Goal: Find specific page/section: Find specific page/section

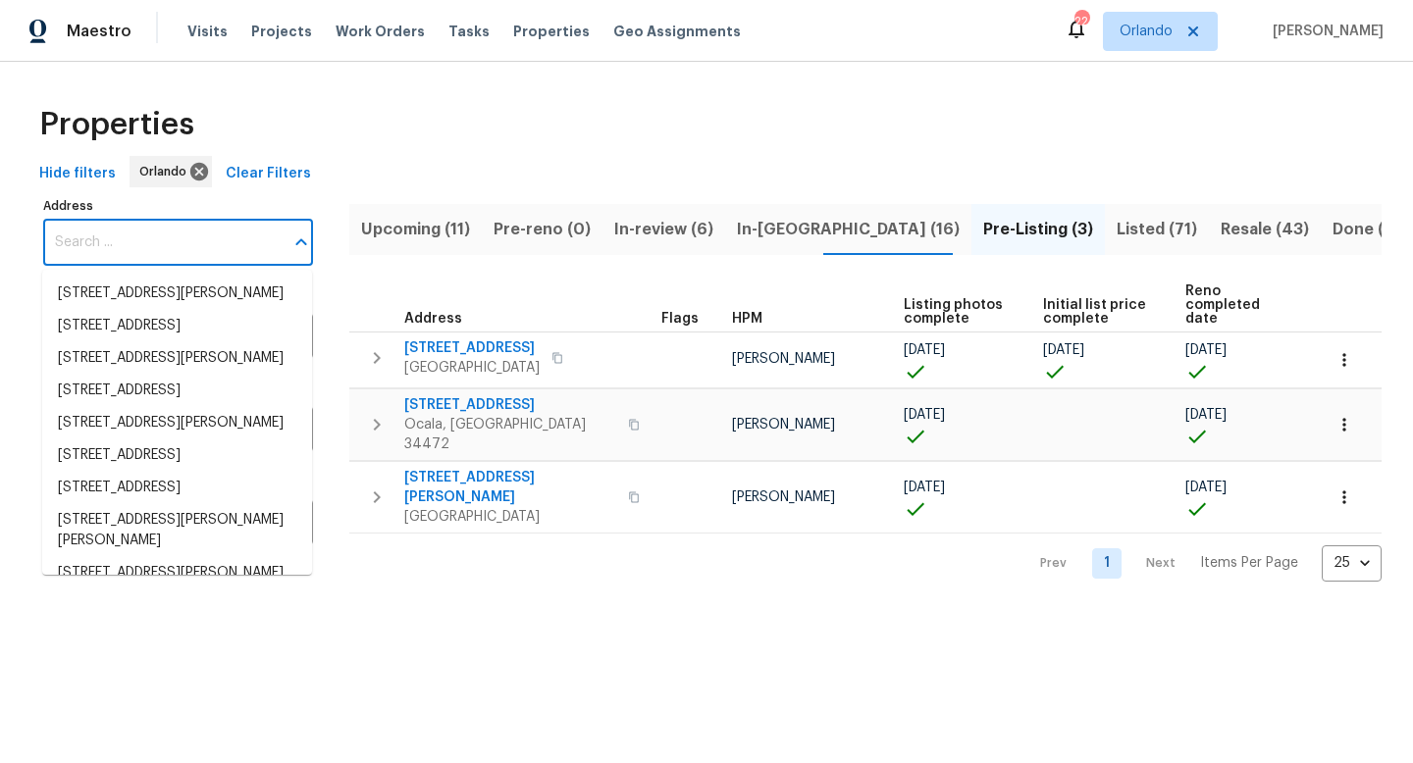
click at [121, 243] on input "Address" at bounding box center [163, 243] width 240 height 46
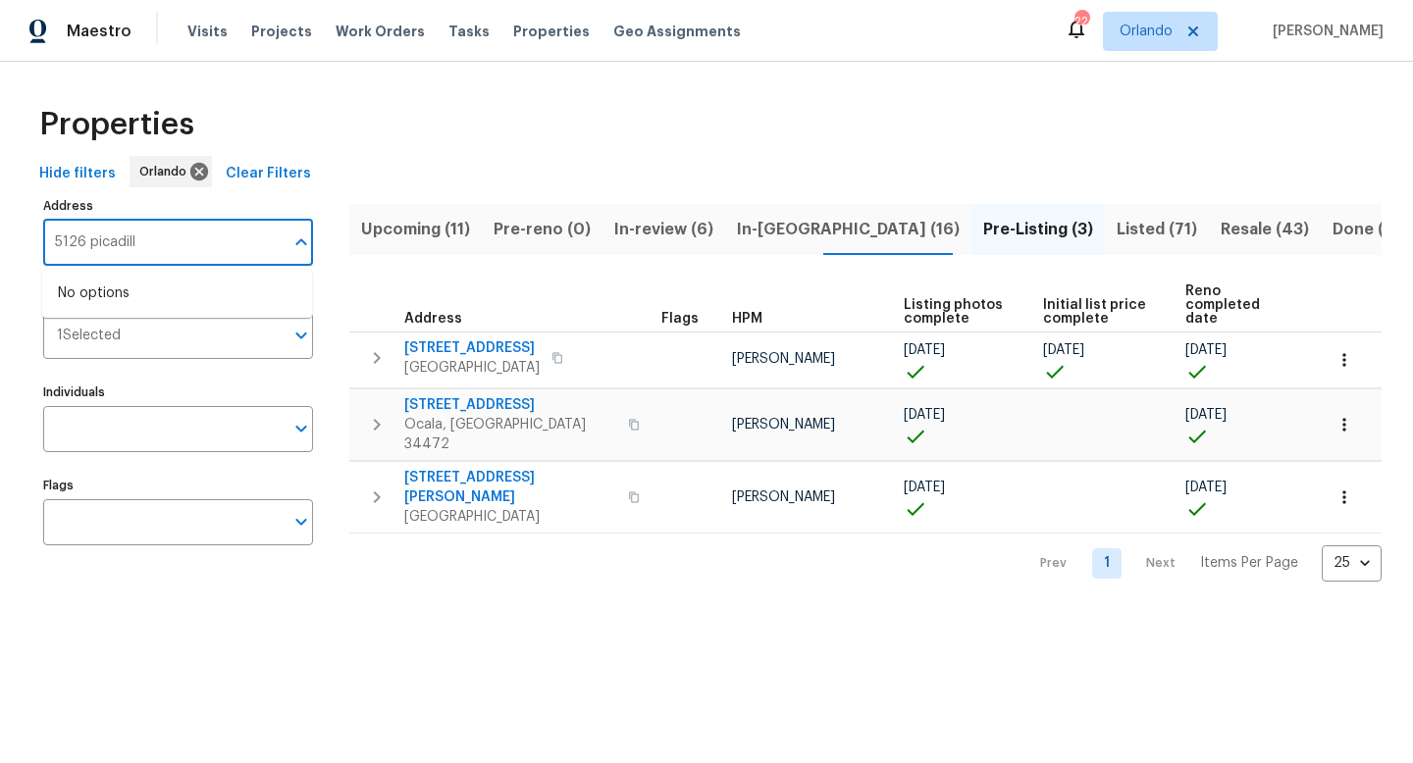
type input "5126 picadilly"
click at [140, 299] on li "5126 Picadilly Circus Ct # 11 Orlando FL 32839" at bounding box center [177, 294] width 270 height 32
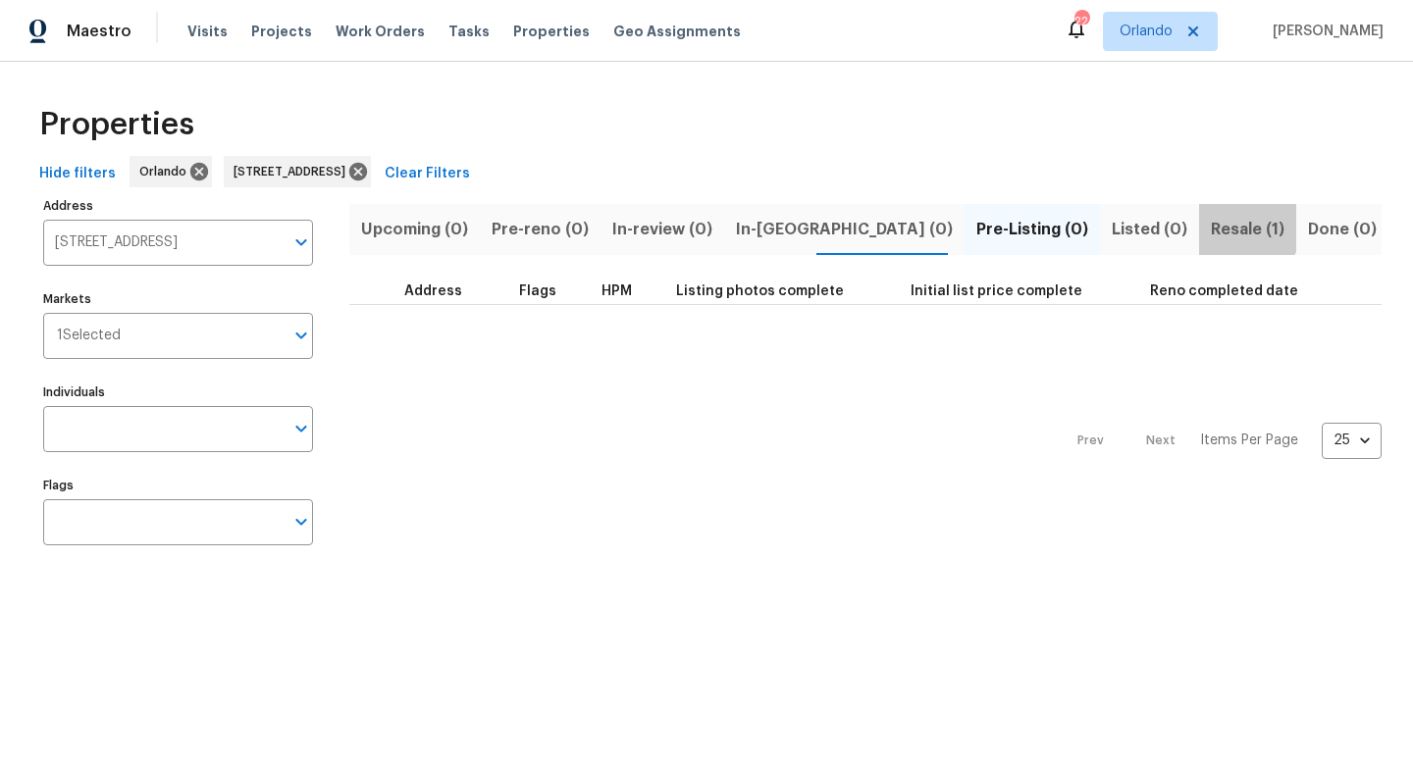
click at [1211, 221] on span "Resale (1)" at bounding box center [1248, 229] width 74 height 27
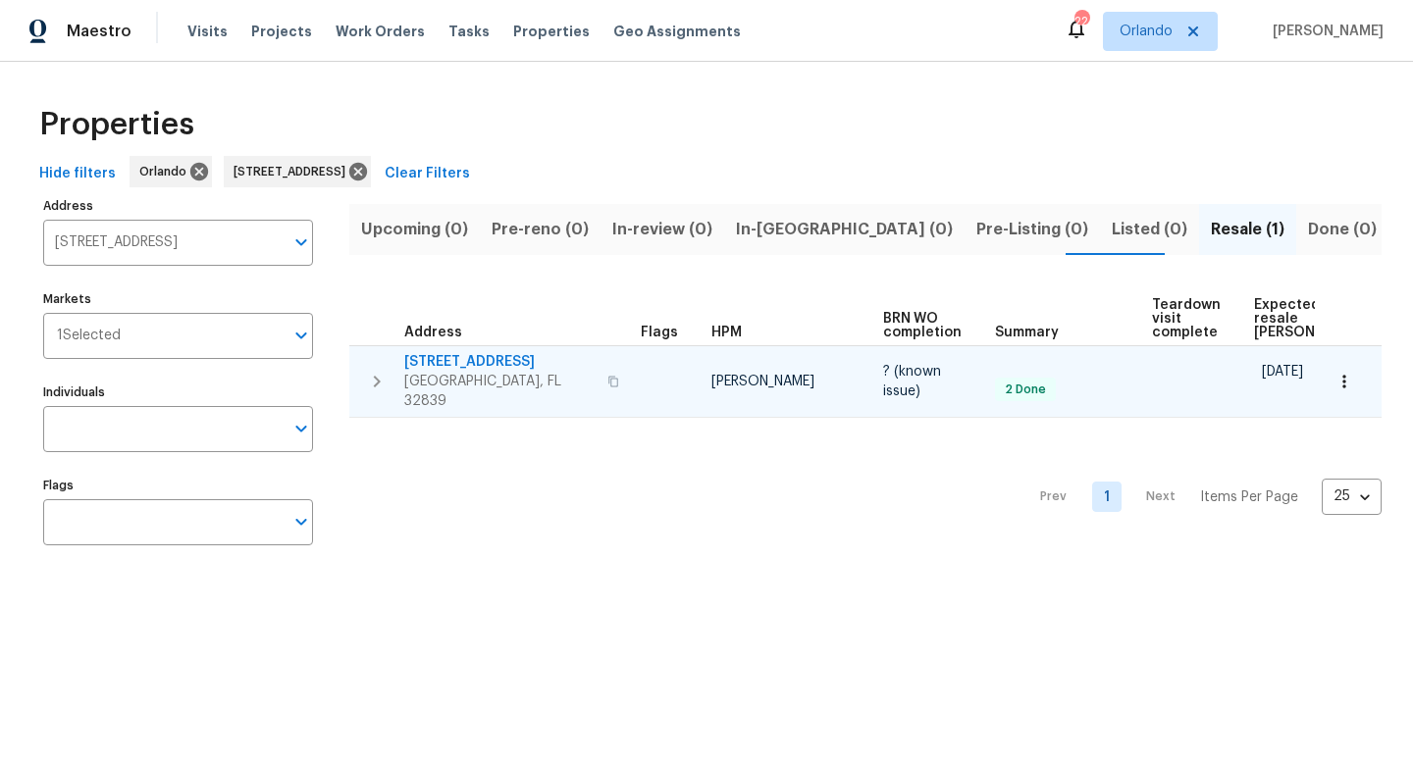
click at [464, 362] on span "[STREET_ADDRESS]" at bounding box center [499, 362] width 191 height 20
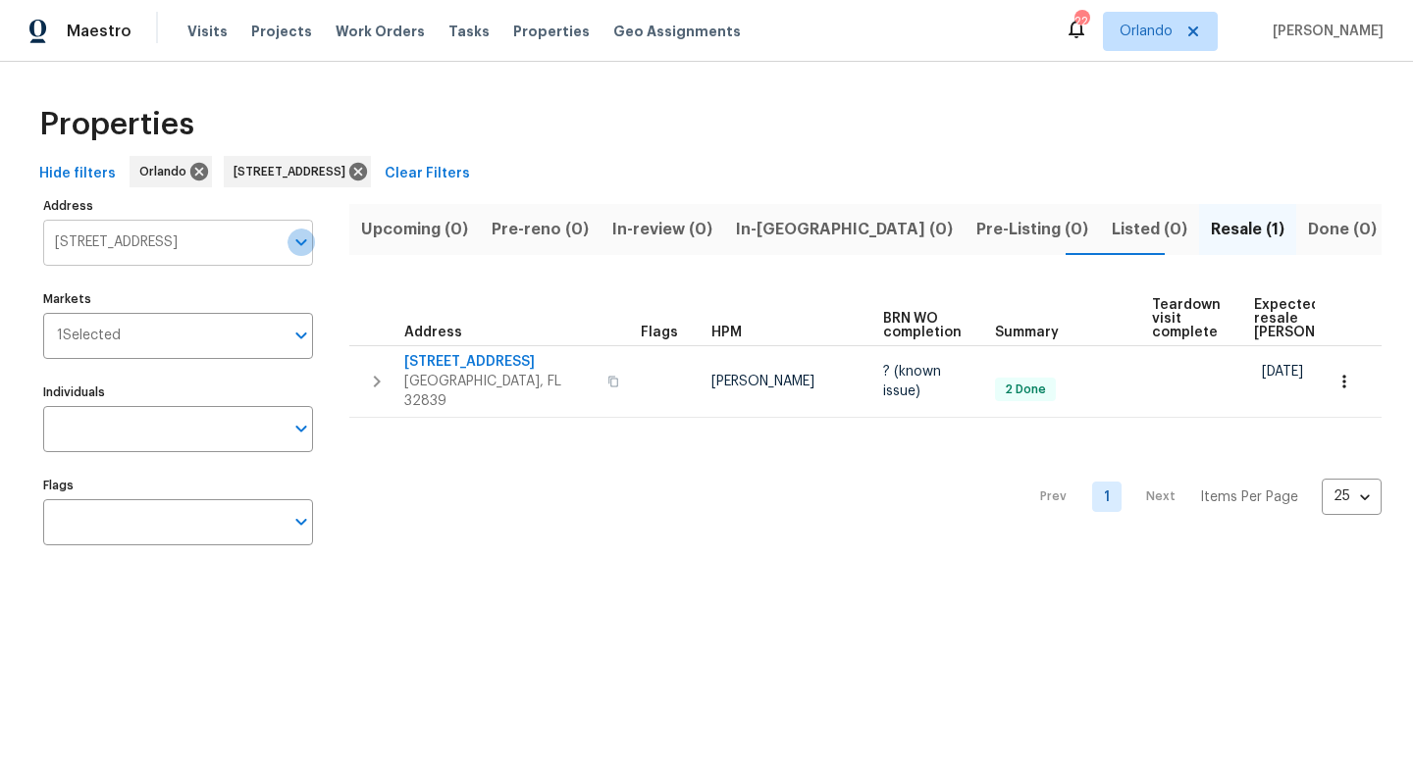
click at [297, 243] on icon "Open" at bounding box center [301, 243] width 24 height 24
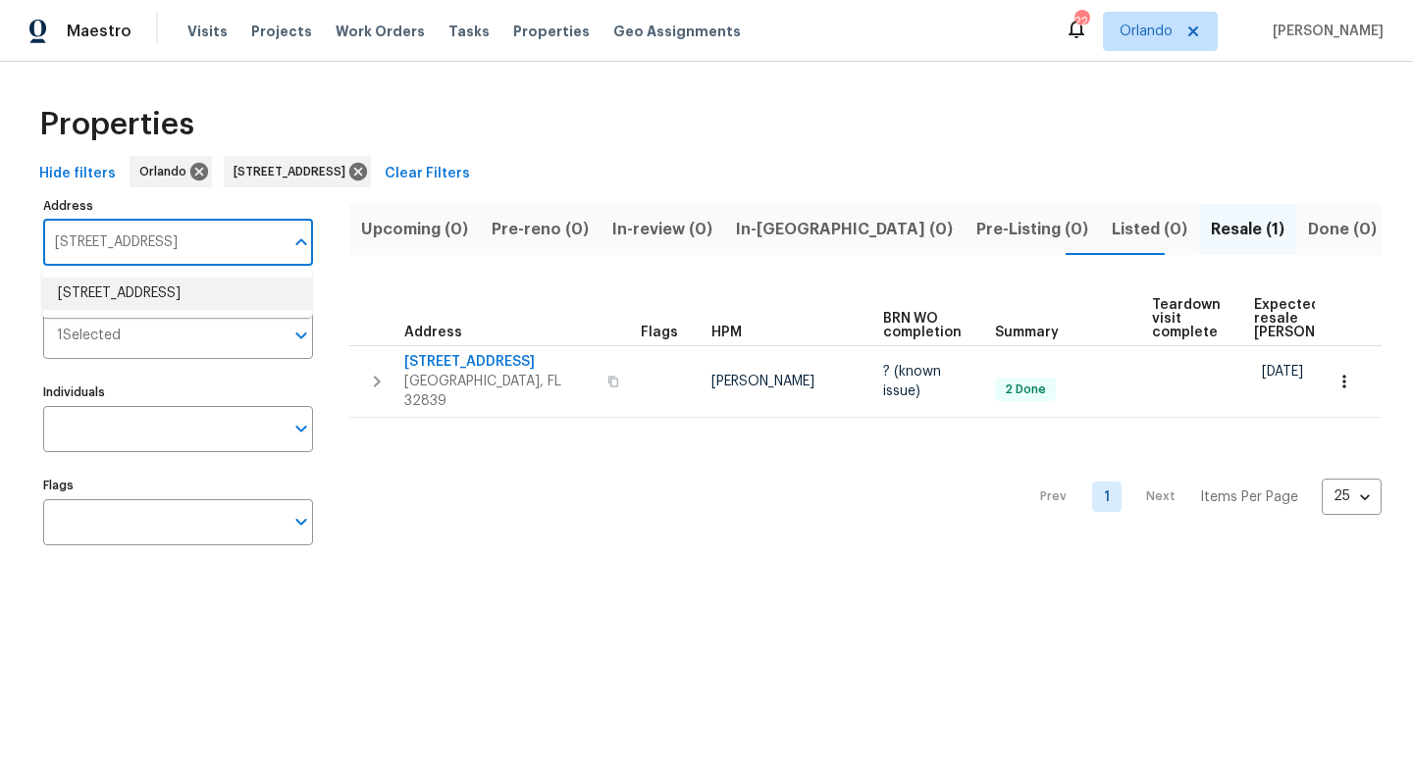
click at [167, 246] on input "[STREET_ADDRESS]" at bounding box center [163, 243] width 240 height 46
click at [139, 342] on li "[STREET_ADDRESS]" at bounding box center [177, 326] width 270 height 32
type input "[STREET_ADDRESS]"
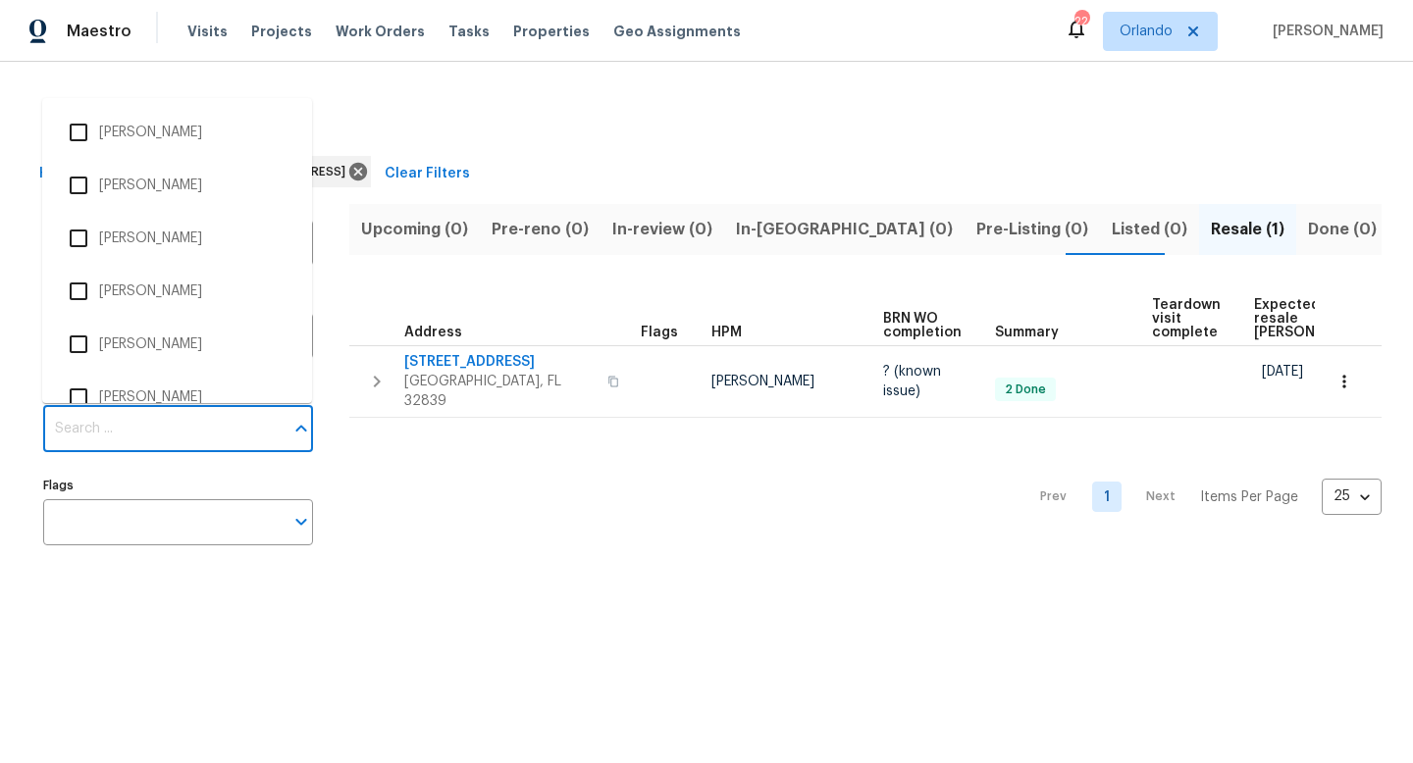
scroll to position [0, 0]
click at [208, 425] on input "Individuals" at bounding box center [163, 429] width 240 height 46
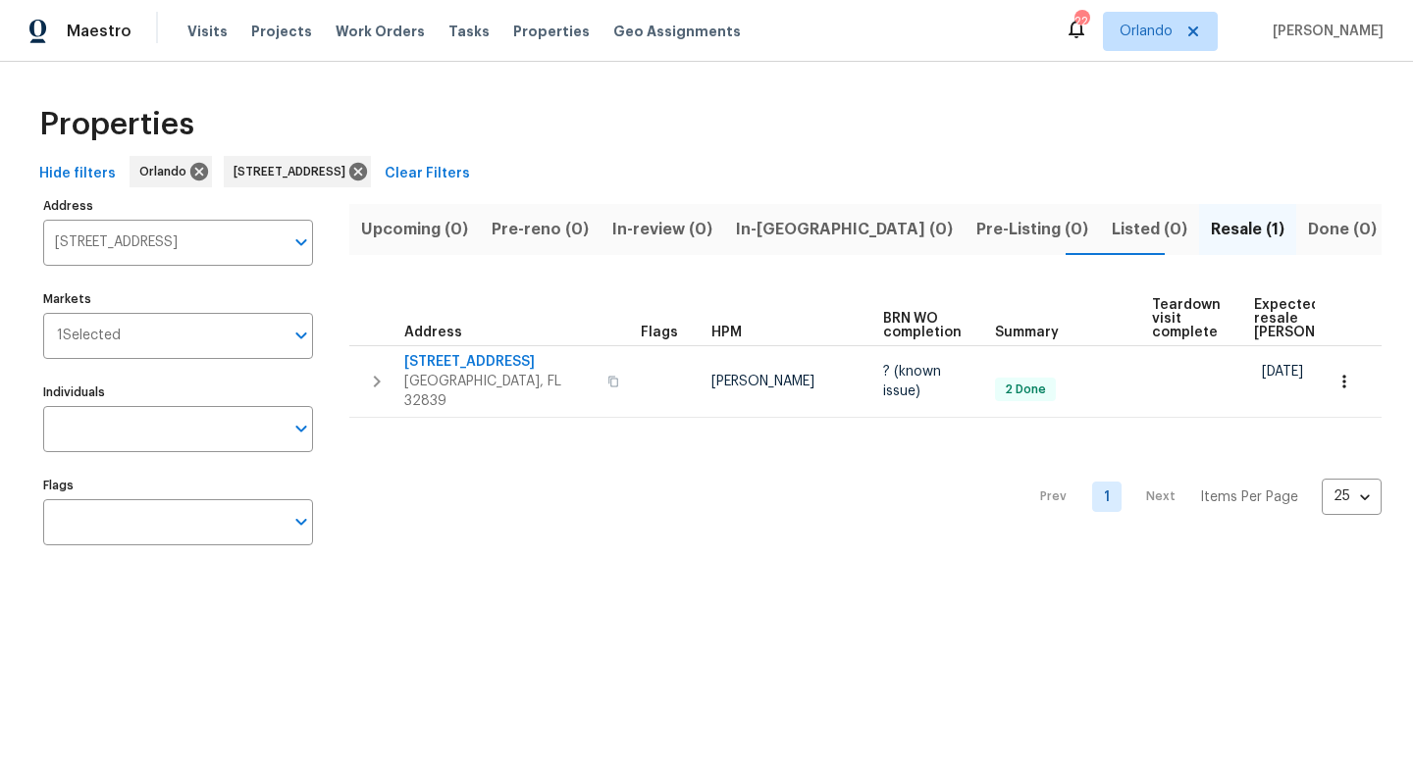
click at [334, 293] on div "Address 5126 Picadilly Circus Ct Orlando FL 32839 Address Markets 1 Selected Ma…" at bounding box center [190, 378] width 294 height 373
click at [261, 274] on div "Address 5126 Picadilly Circus Ct Orlando FL 32839 Address Markets 1 Selected Ma…" at bounding box center [190, 378] width 294 height 373
click at [300, 245] on icon "Open" at bounding box center [301, 243] width 24 height 24
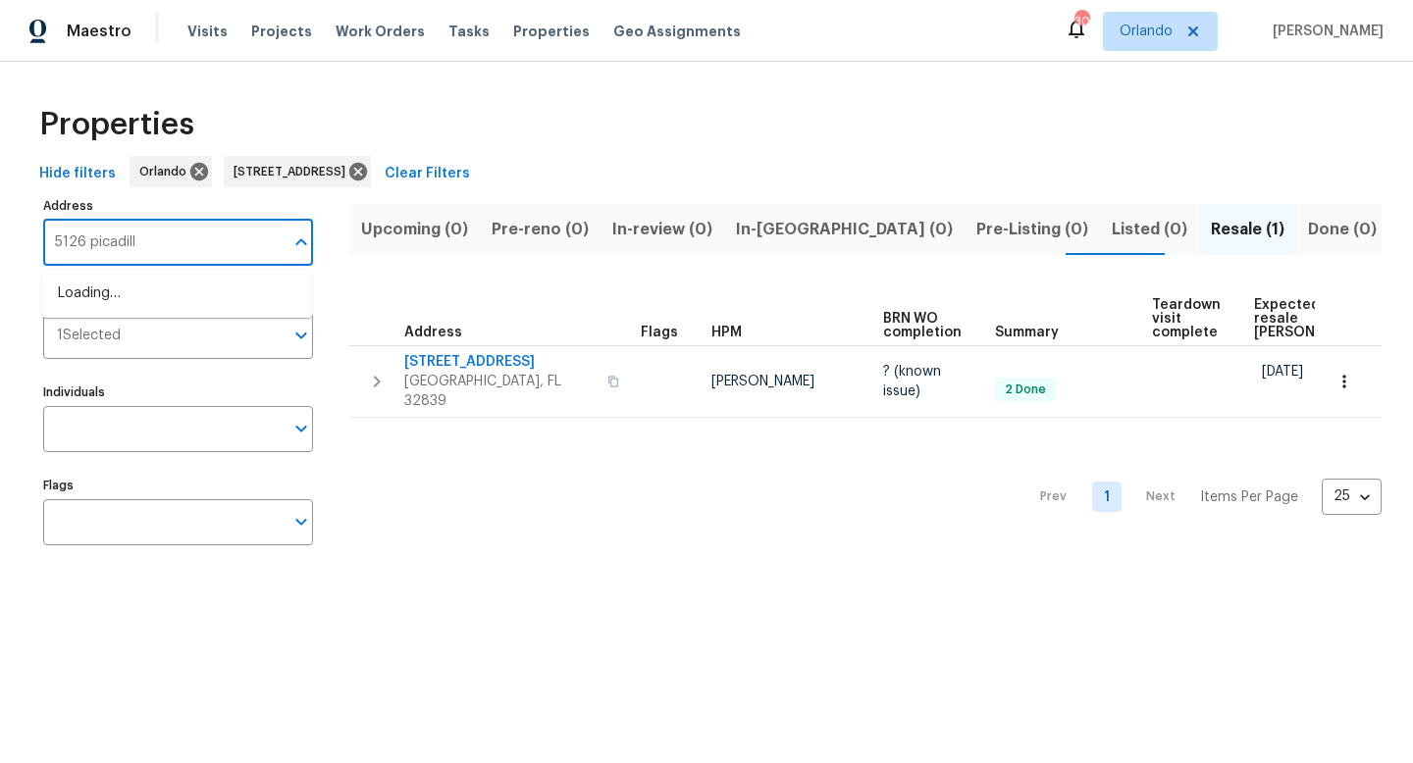
type input "5126 picadilly"
click at [205, 342] on li "[STREET_ADDRESS]" at bounding box center [177, 326] width 270 height 32
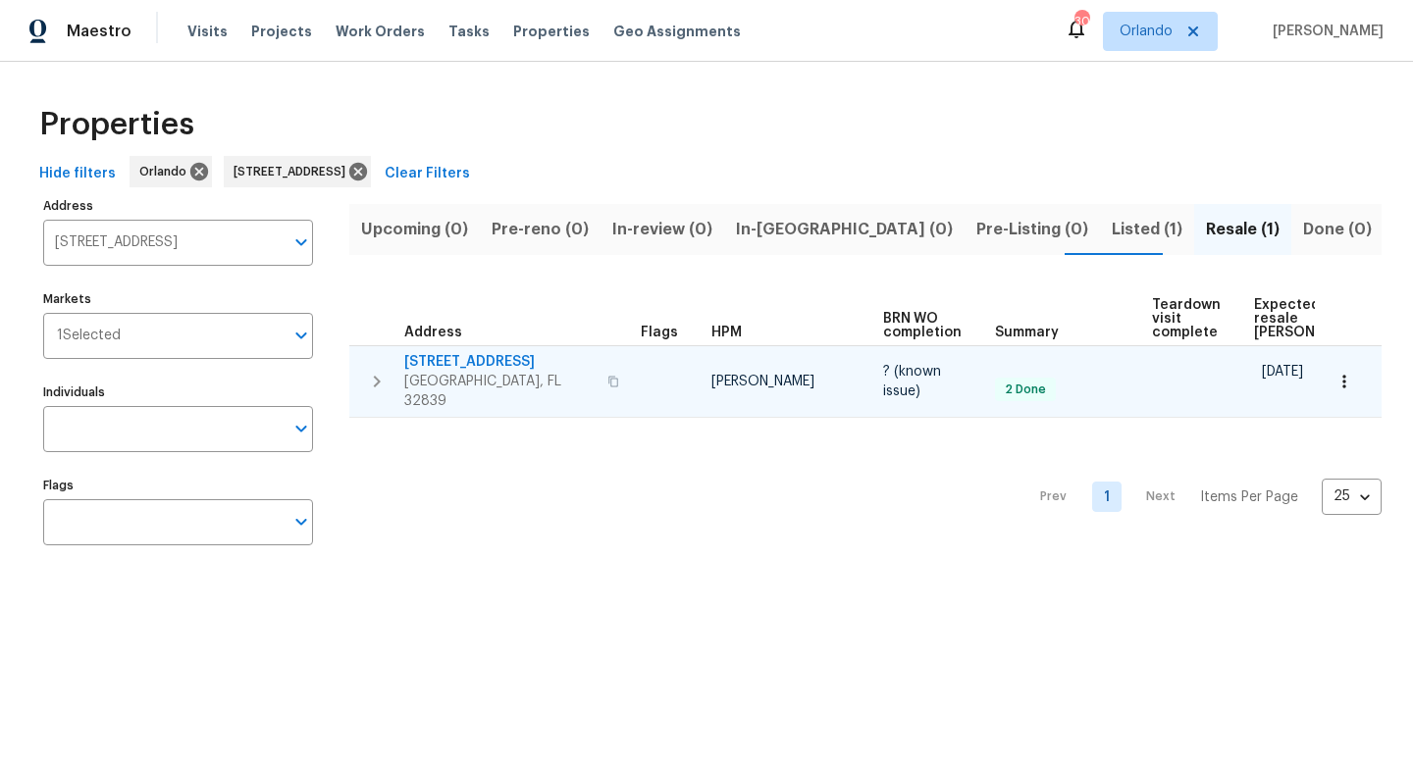
click at [491, 356] on span "[STREET_ADDRESS]" at bounding box center [499, 362] width 191 height 20
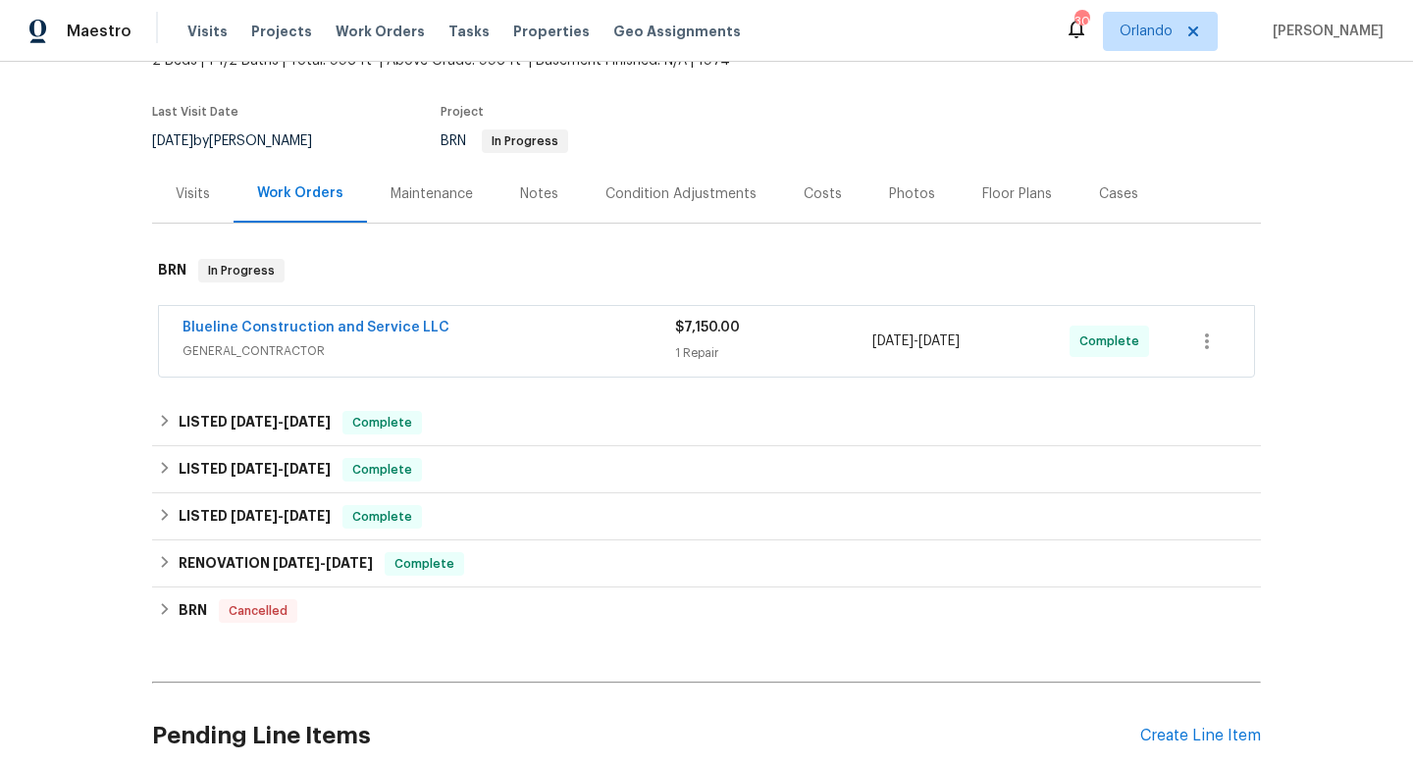
scroll to position [175, 0]
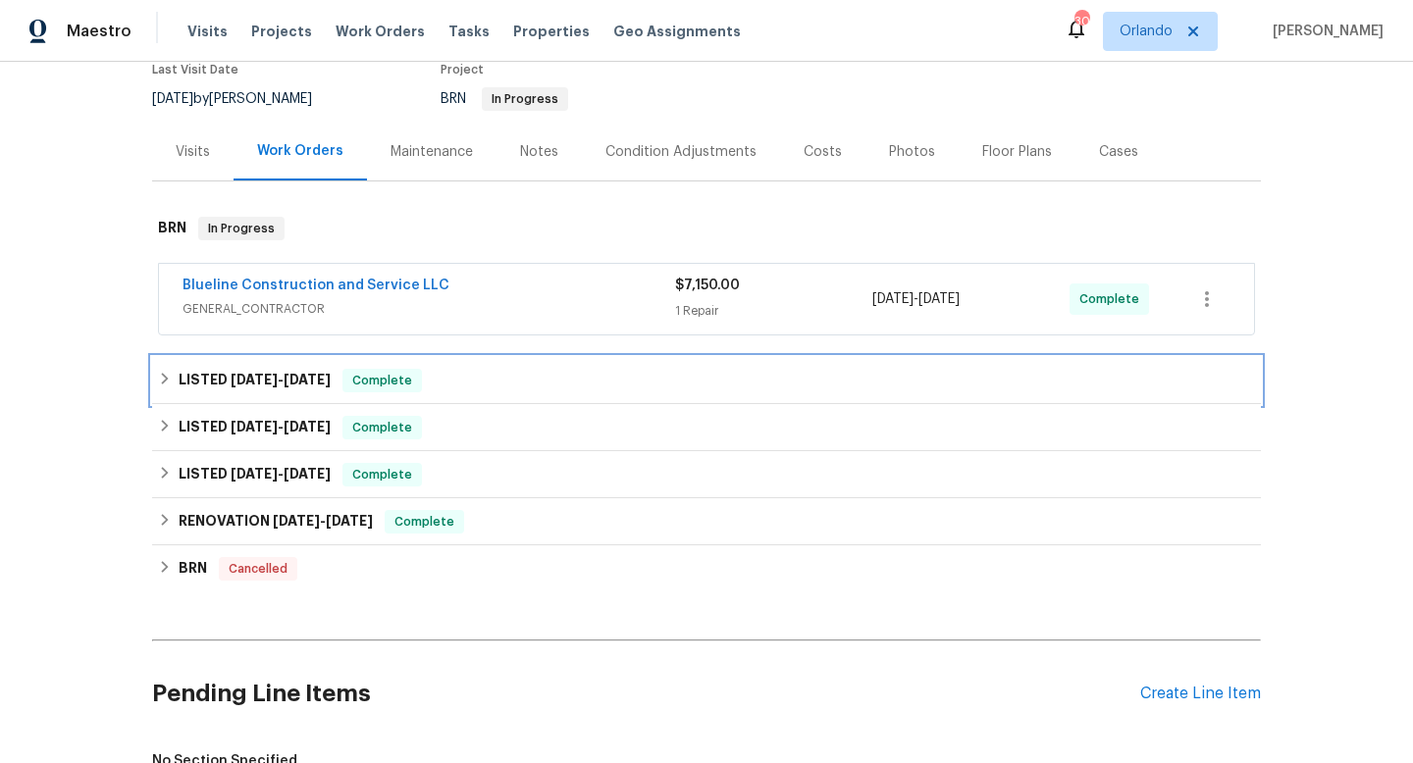
click at [171, 375] on icon at bounding box center [165, 379] width 14 height 14
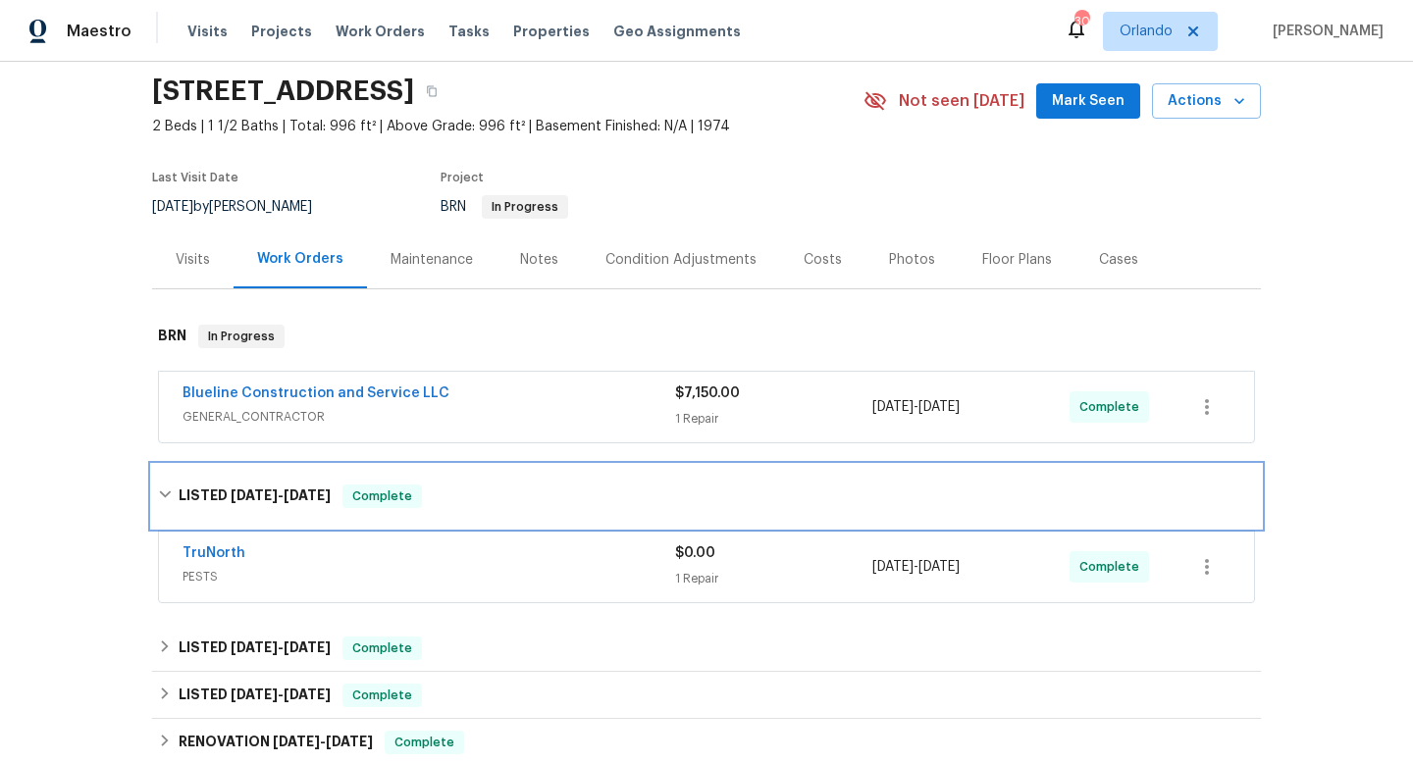
scroll to position [0, 0]
